Goal: Check status: Check status

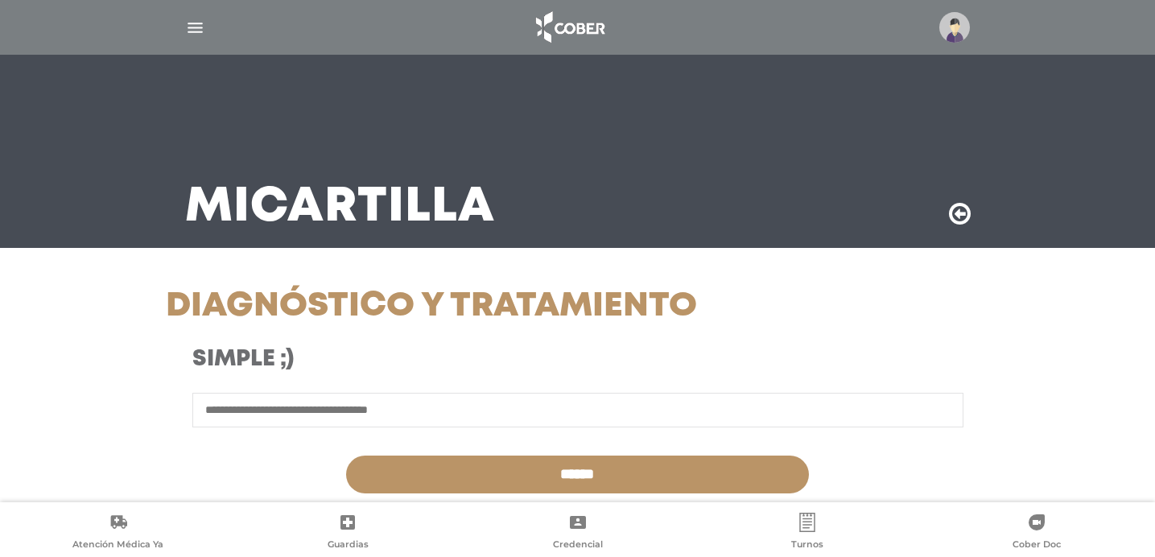
select select "*********"
select select "**********"
click at [192, 23] on img "button" at bounding box center [195, 28] width 20 height 20
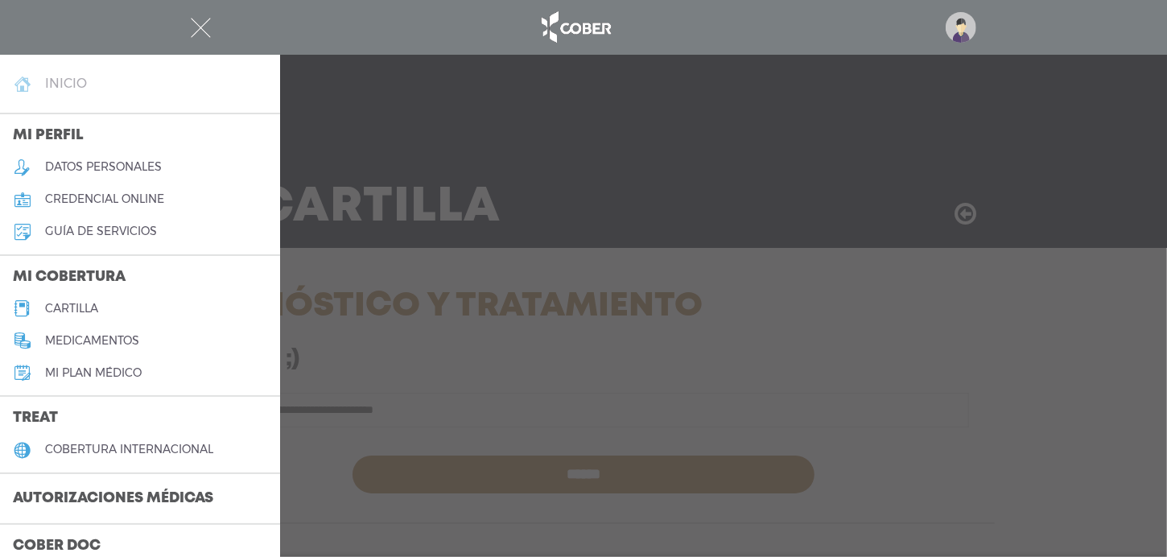
click at [61, 81] on h4 "inicio" at bounding box center [66, 83] width 42 height 15
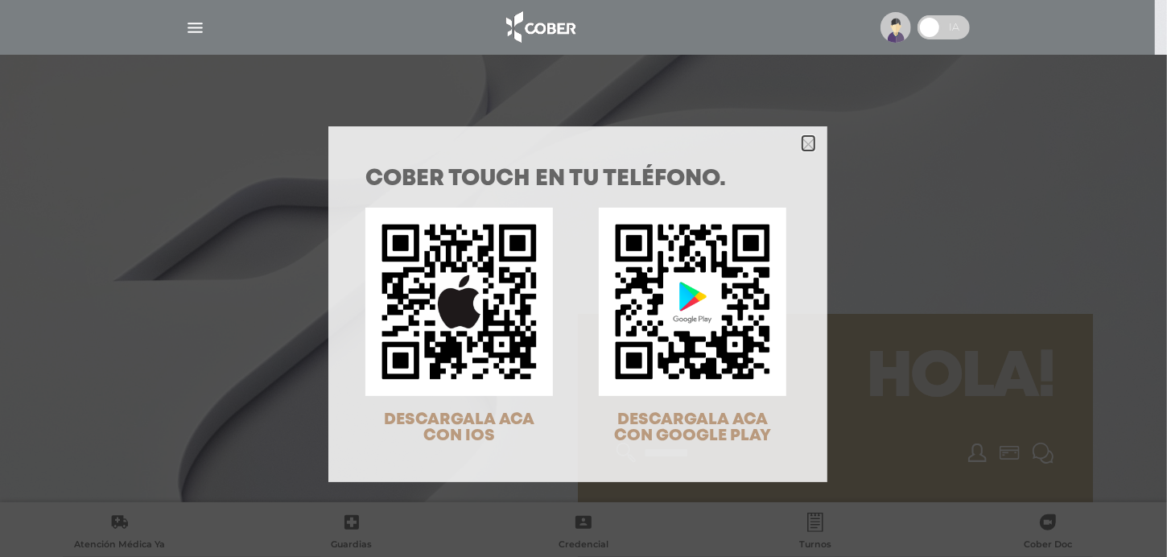
click at [805, 139] on icon "Close" at bounding box center [809, 144] width 12 height 12
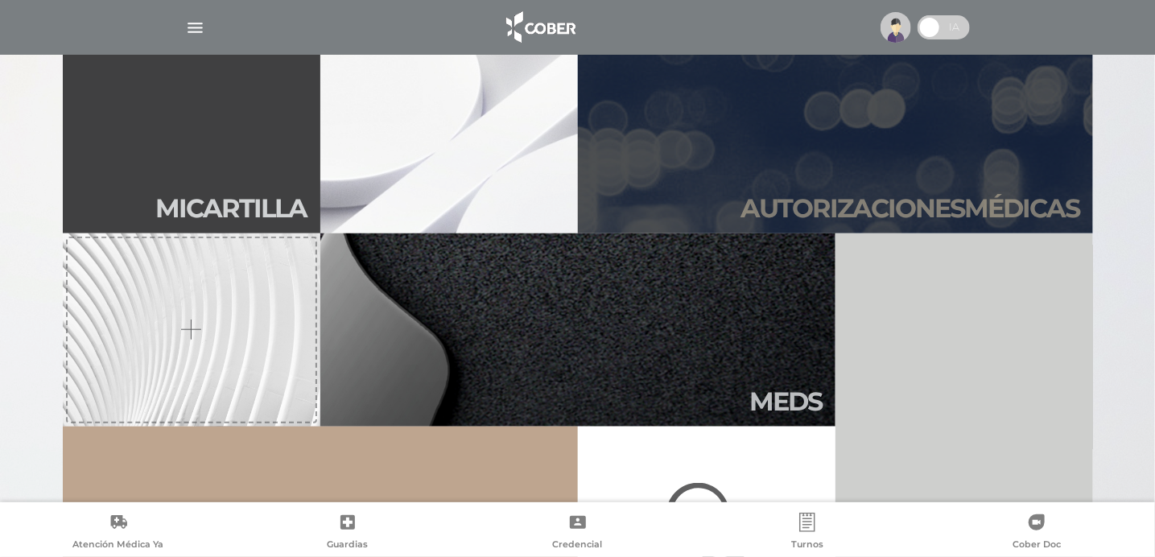
scroll to position [403, 0]
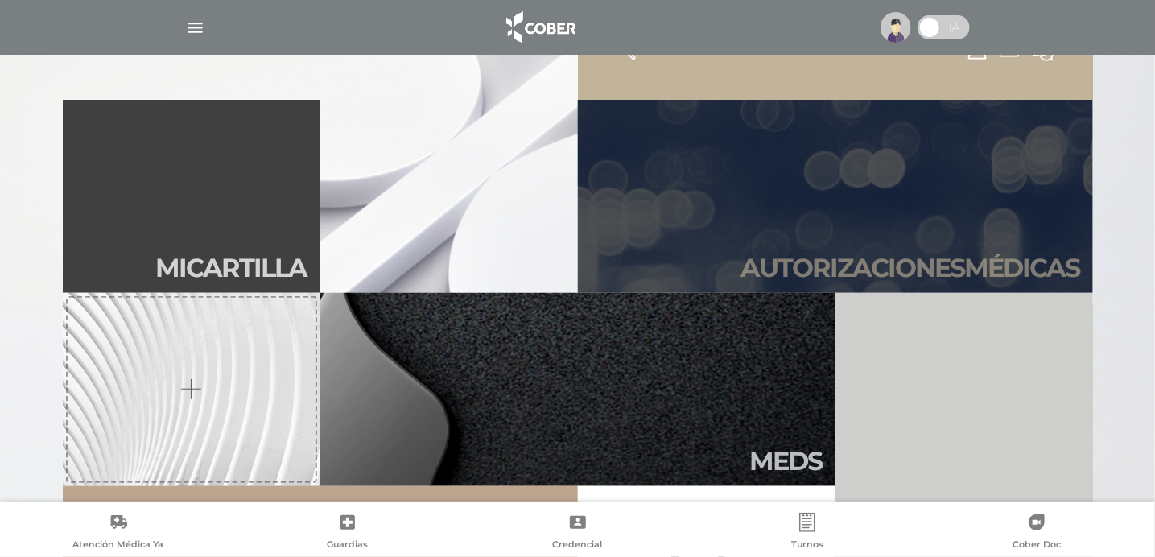
click at [689, 188] on link "Autori zaciones médicas" at bounding box center [835, 196] width 515 height 193
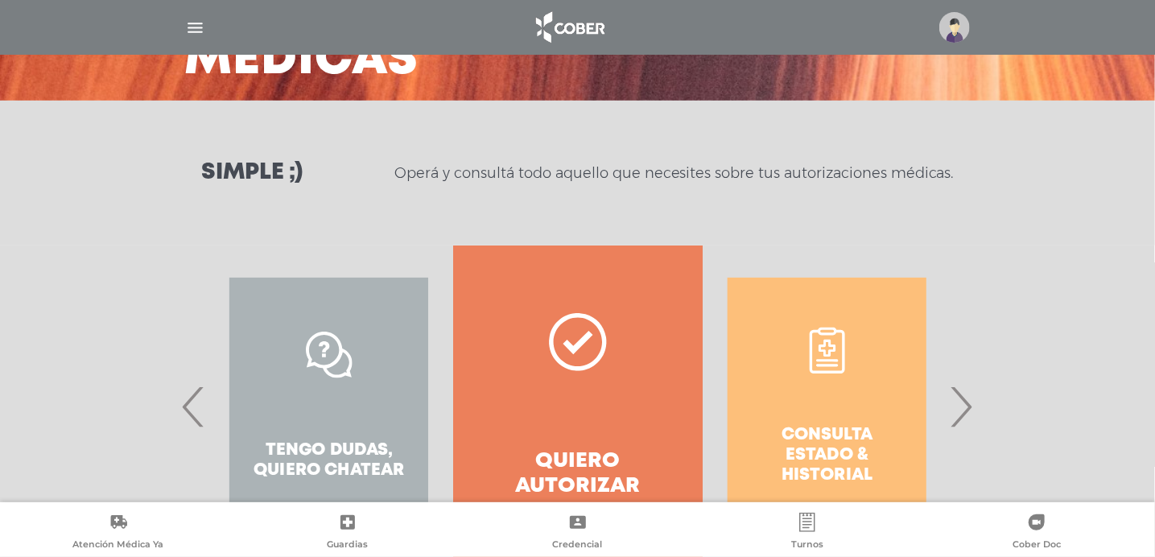
scroll to position [251, 0]
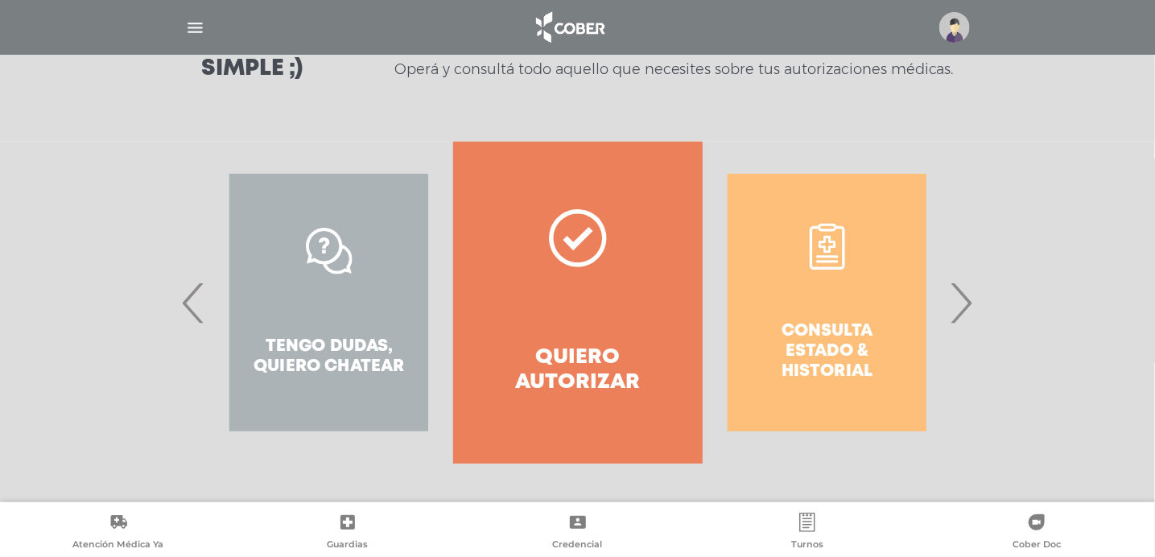
click at [970, 308] on span "›" at bounding box center [961, 302] width 31 height 87
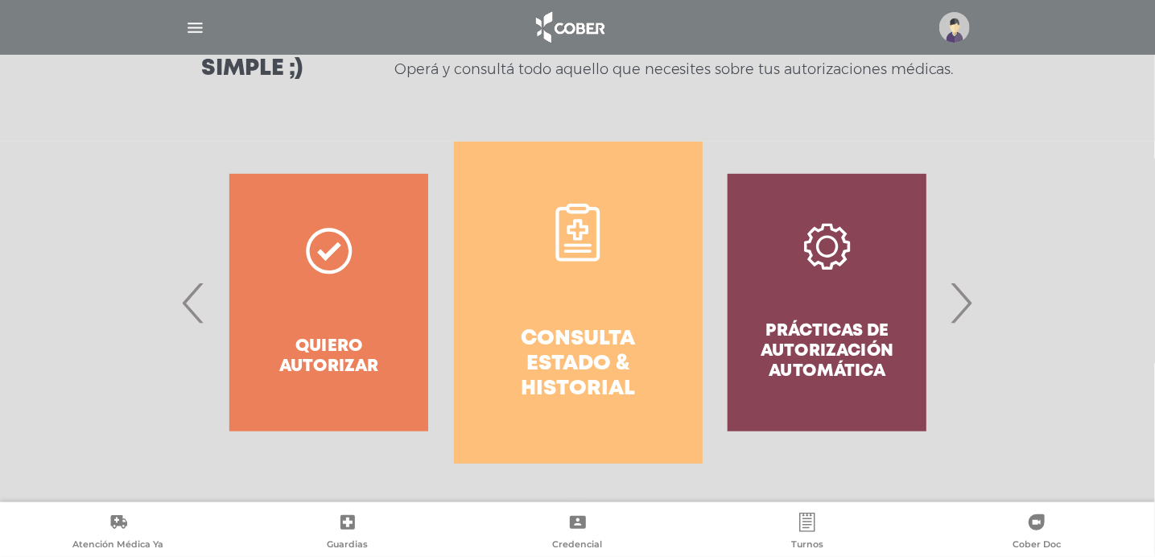
click at [516, 323] on link "Consulta estado & historial" at bounding box center [578, 303] width 249 height 322
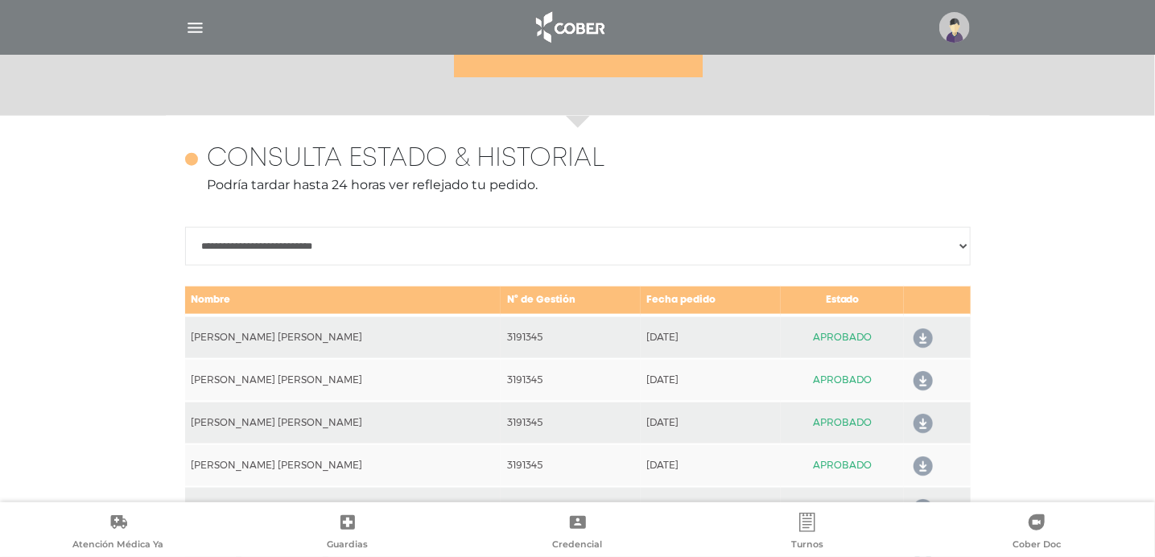
scroll to position [715, 0]
